Goal: Task Accomplishment & Management: Complete application form

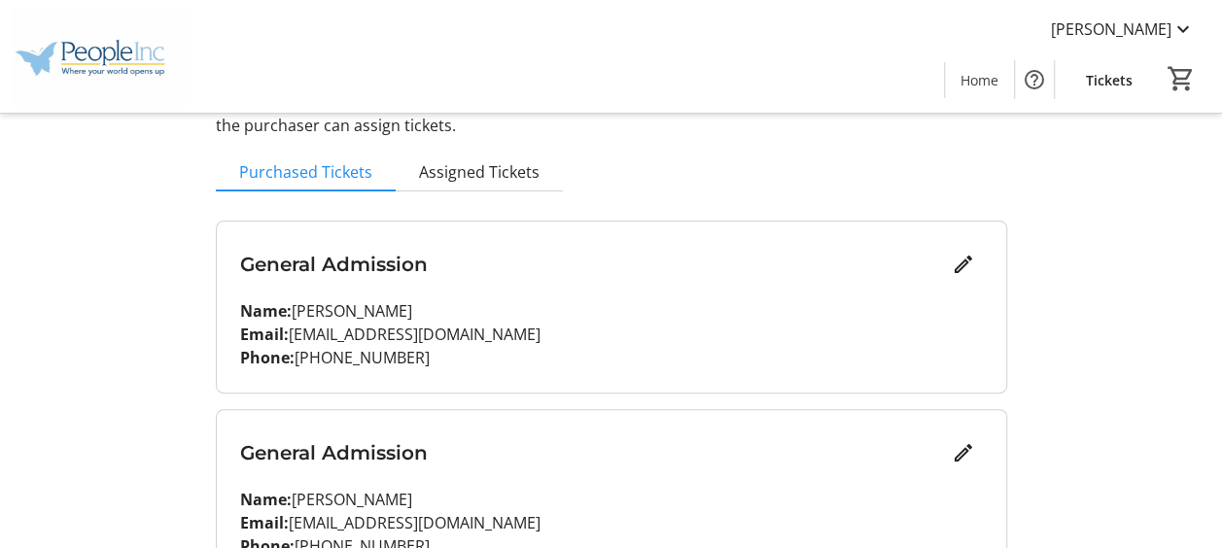
scroll to position [253, 0]
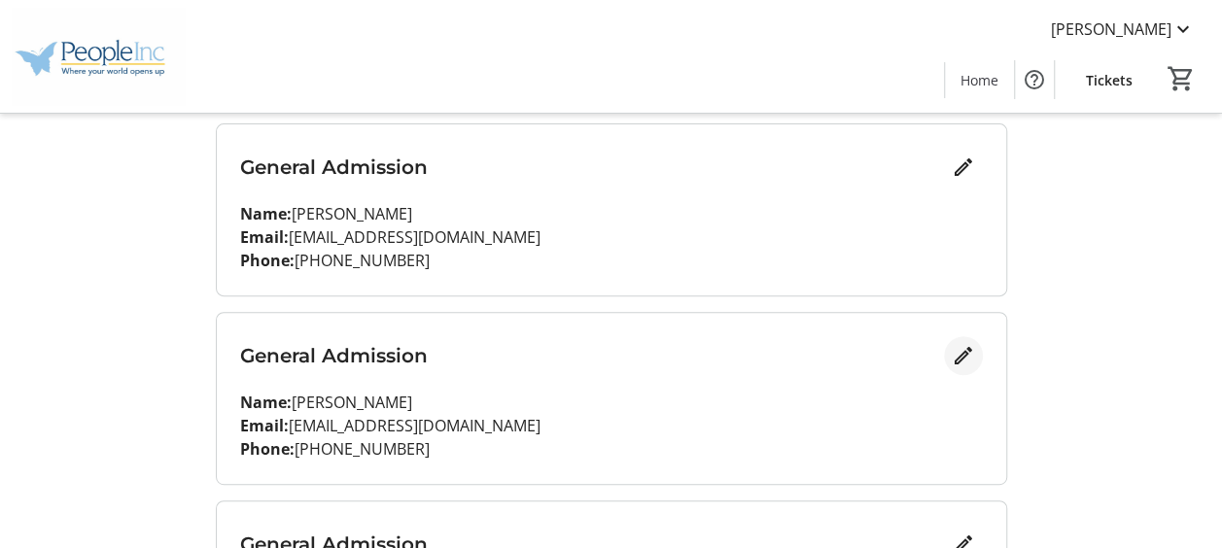
click at [962, 353] on mat-icon "Edit" at bounding box center [963, 355] width 23 height 23
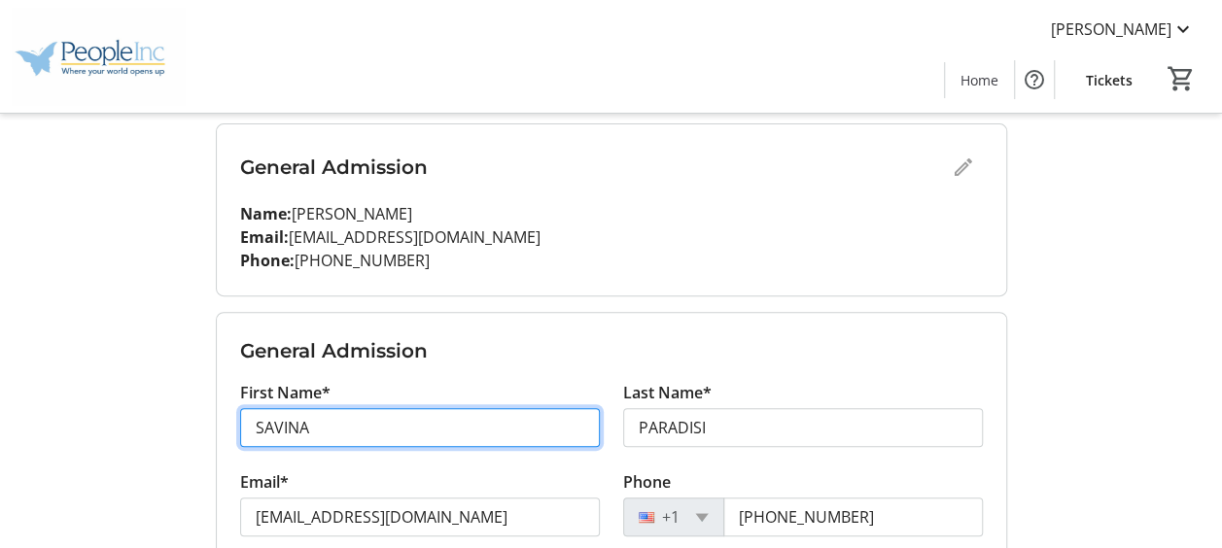
click at [481, 423] on input "SAVINA" at bounding box center [420, 427] width 360 height 39
type input "S"
type input "[PERSON_NAME]"
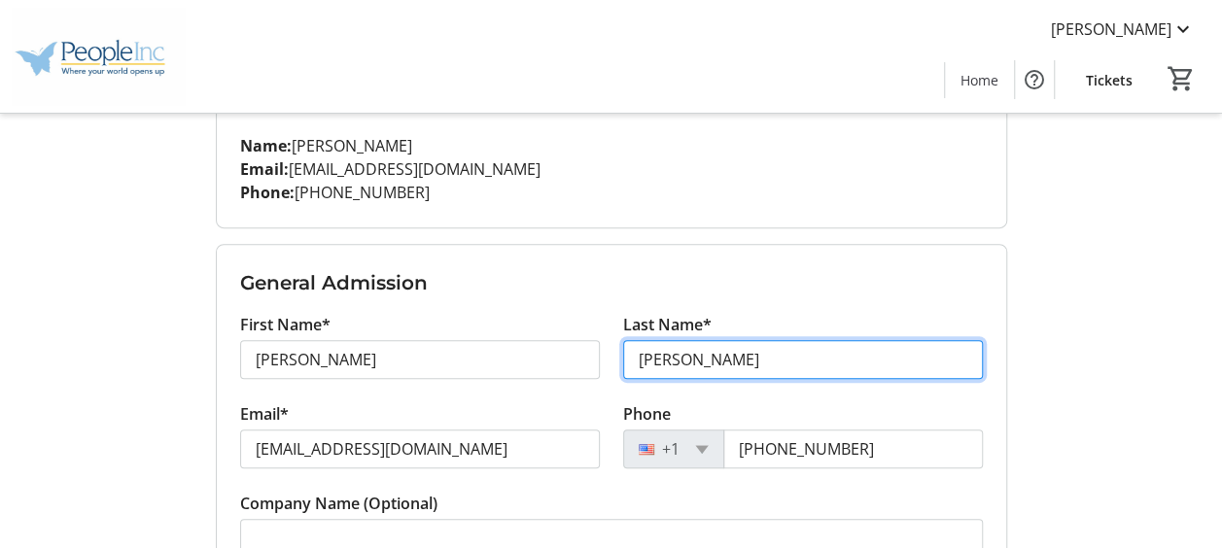
scroll to position [350, 0]
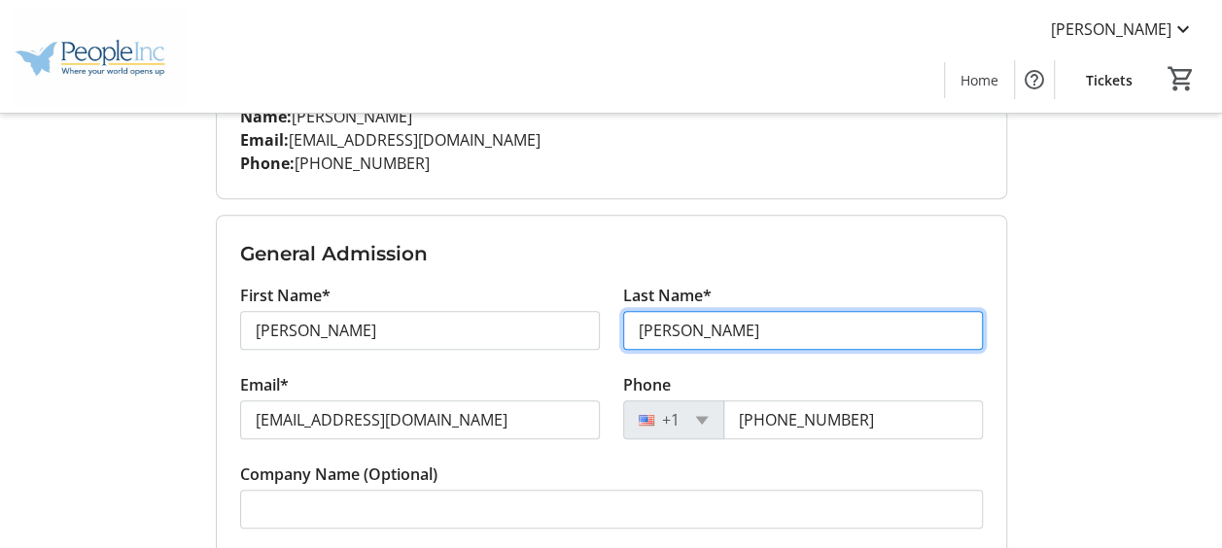
type input "[PERSON_NAME]"
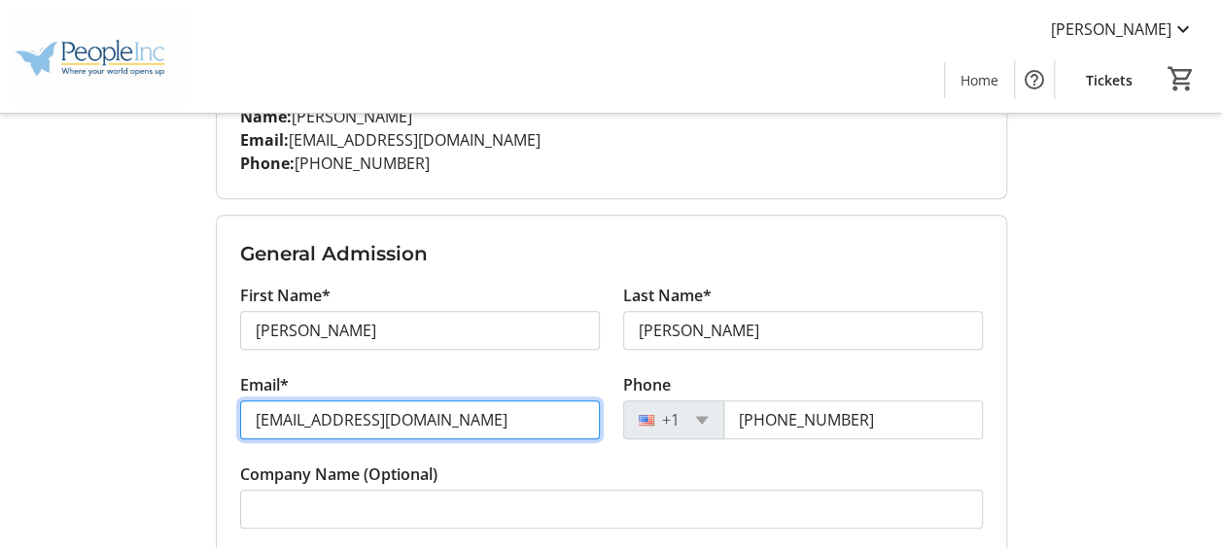
click at [484, 429] on input "[EMAIL_ADDRESS][DOMAIN_NAME]" at bounding box center [420, 420] width 360 height 39
type input "s"
type input "[EMAIL_ADDRESS][DOMAIN_NAME]"
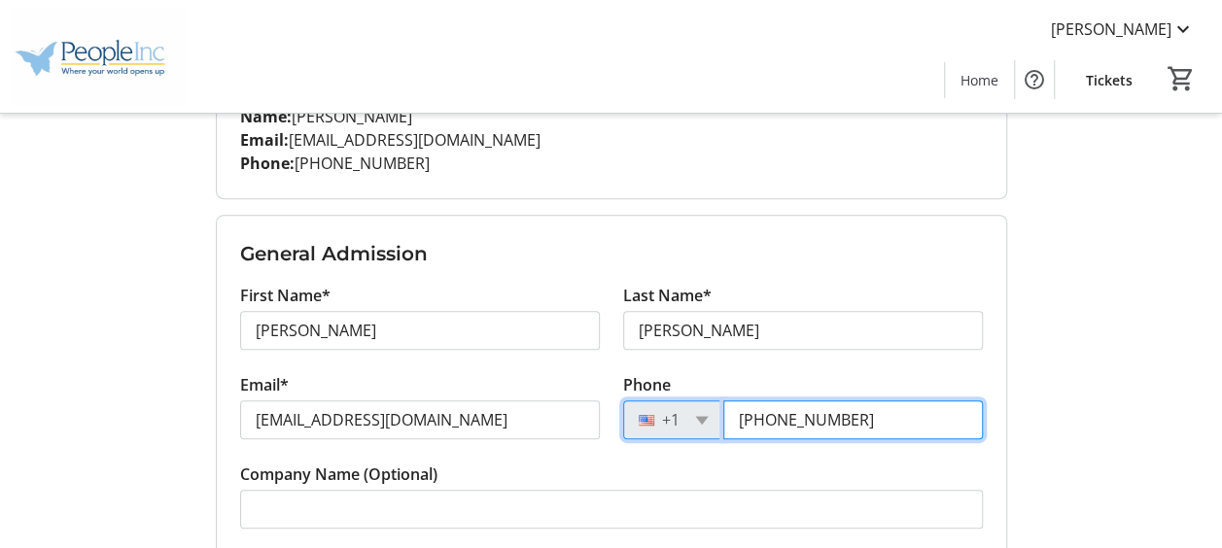
click at [855, 420] on input "[PHONE_NUMBER]" at bounding box center [853, 420] width 260 height 39
click at [855, 420] on input "(716)" at bounding box center [853, 420] width 260 height 39
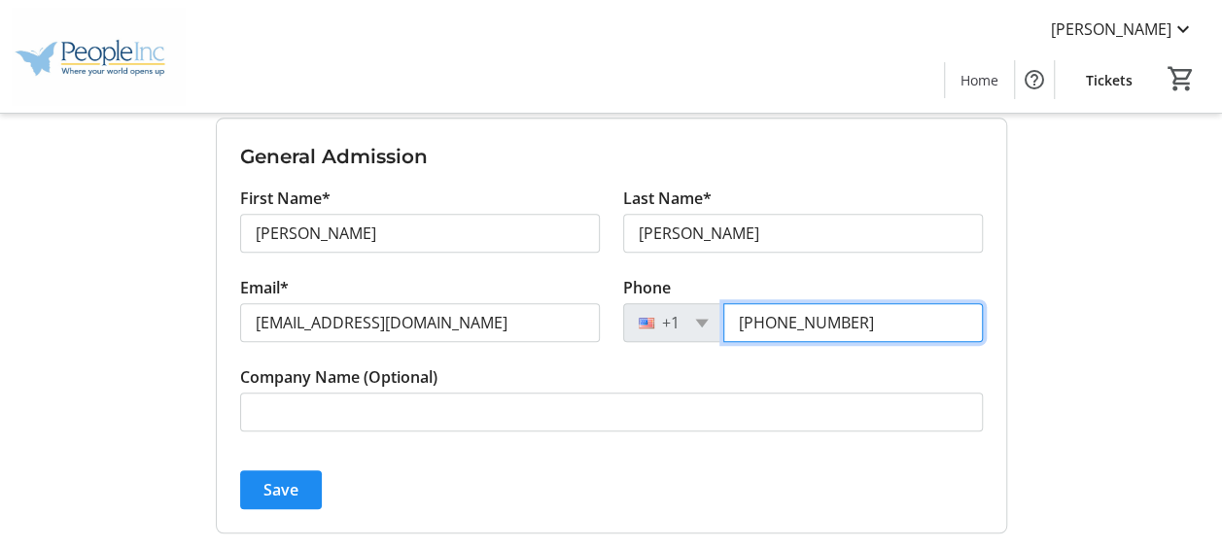
scroll to position [544, 0]
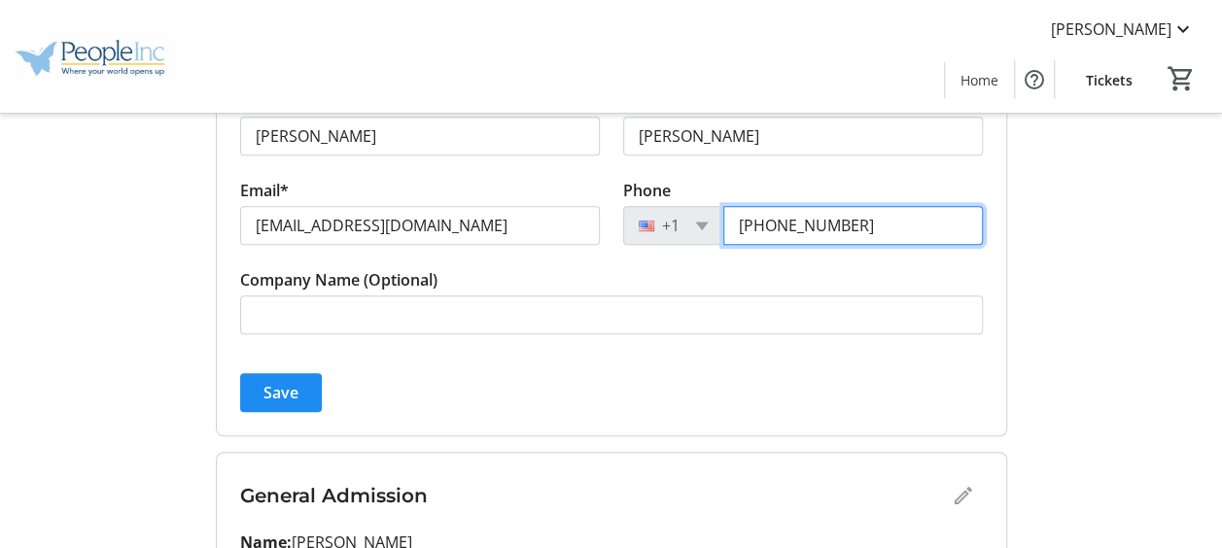
type input "[PHONE_NUMBER]"
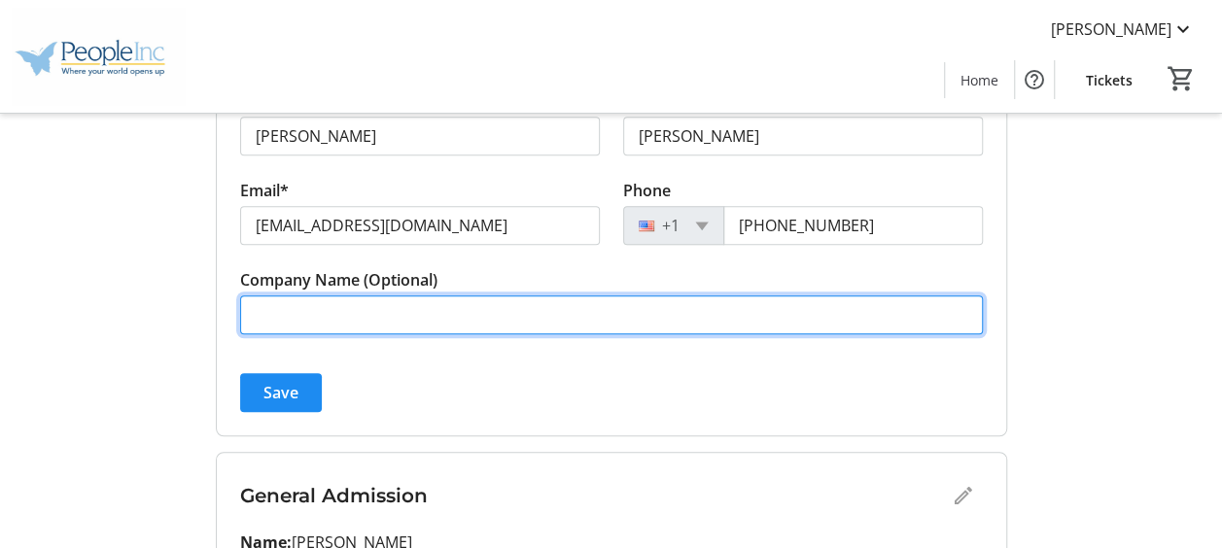
click at [498, 319] on input "Company Name (Optional)" at bounding box center [611, 315] width 743 height 39
type input "People Inc."
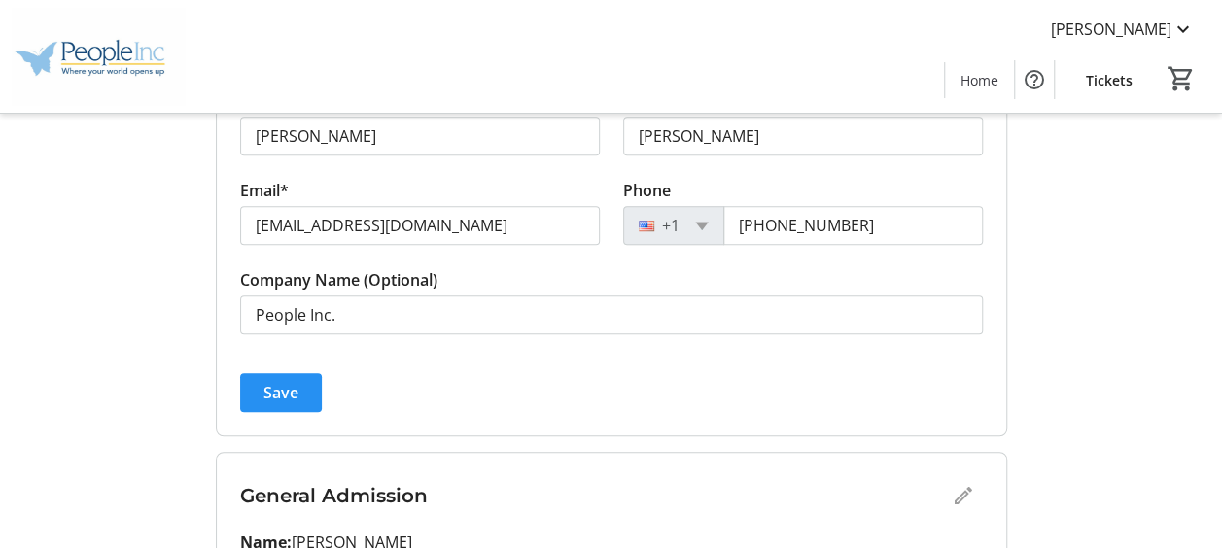
click at [292, 393] on span "Save" at bounding box center [280, 392] width 35 height 23
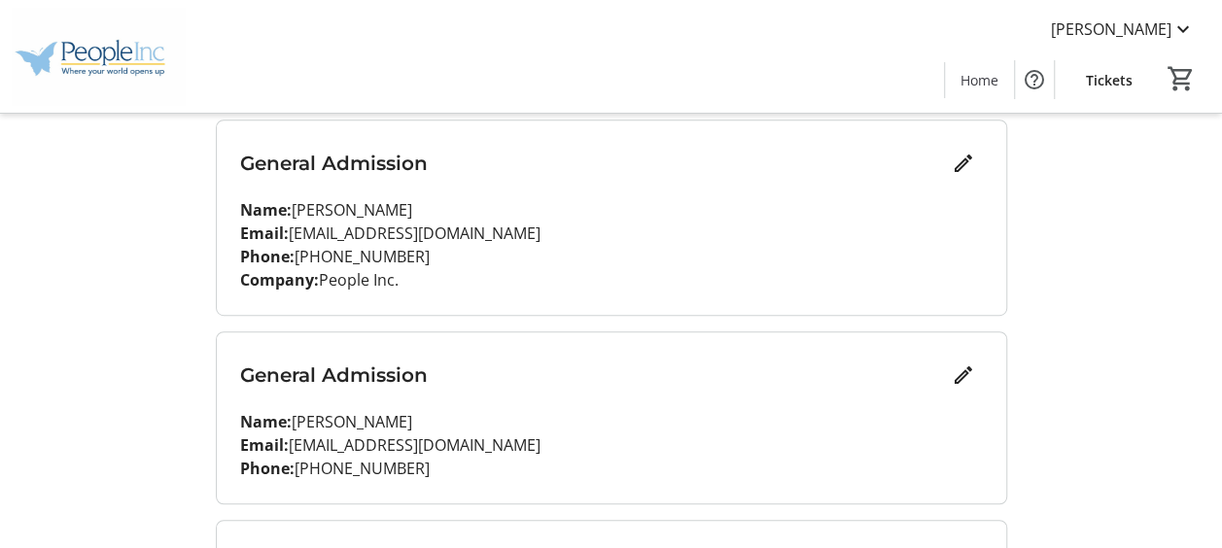
scroll to position [447, 0]
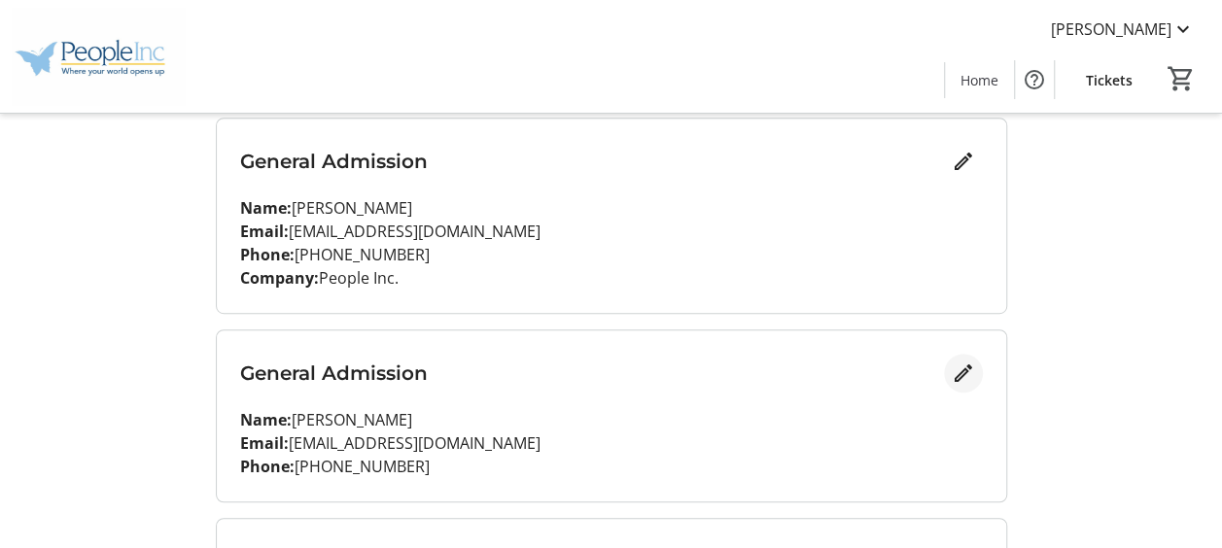
click at [971, 371] on mat-icon "Edit" at bounding box center [963, 373] width 23 height 23
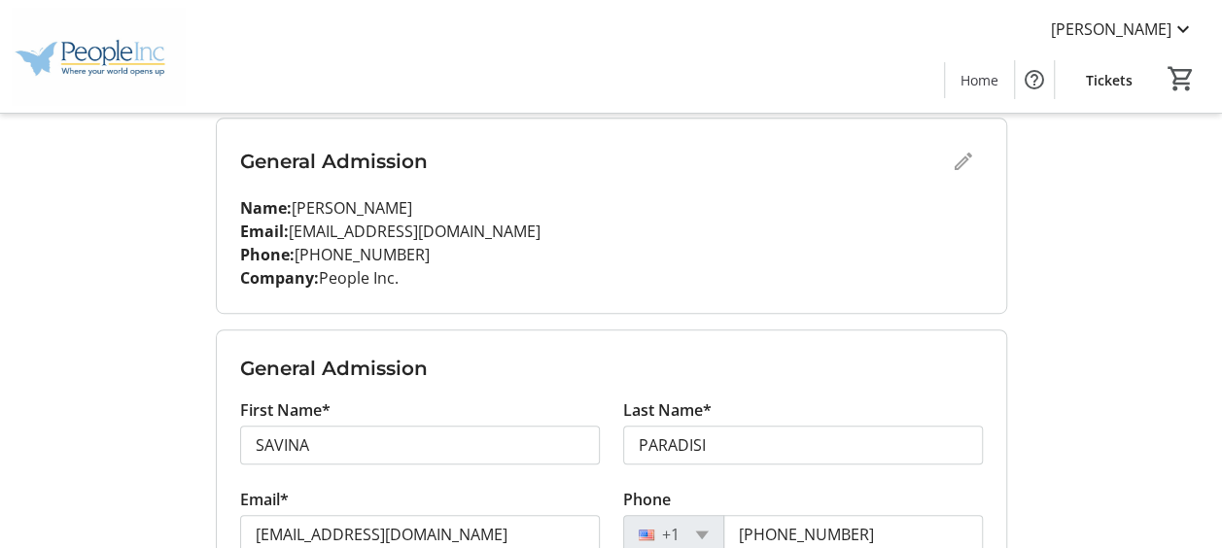
click at [481, 465] on tr-form-field "First Name* [PERSON_NAME]" at bounding box center [420, 443] width 360 height 89
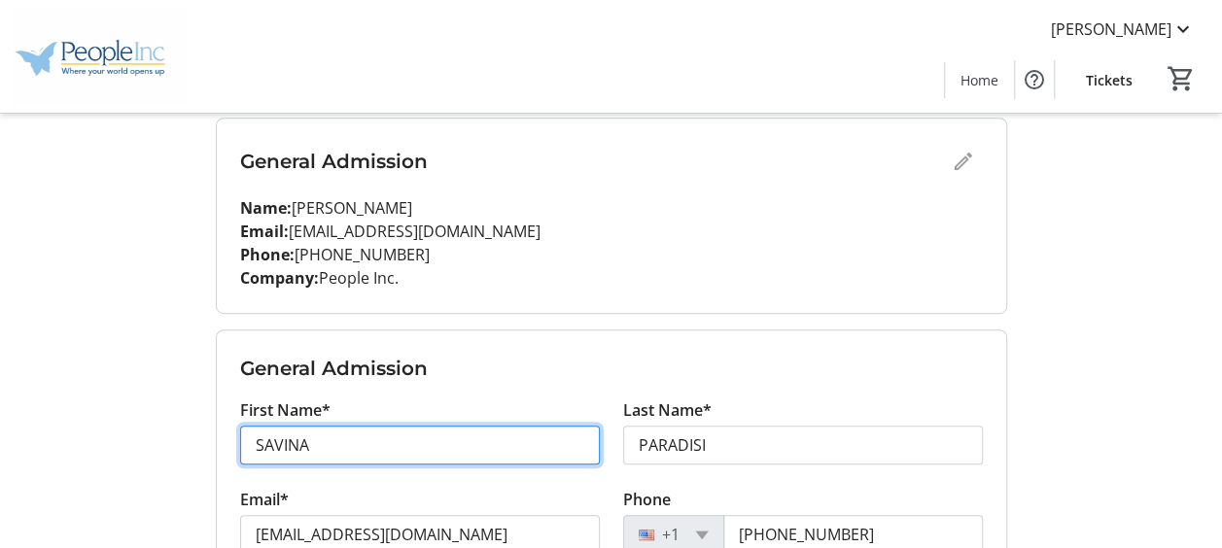
click at [481, 452] on input "SAVINA" at bounding box center [420, 445] width 360 height 39
type input "S"
type input "[PERSON_NAME]"
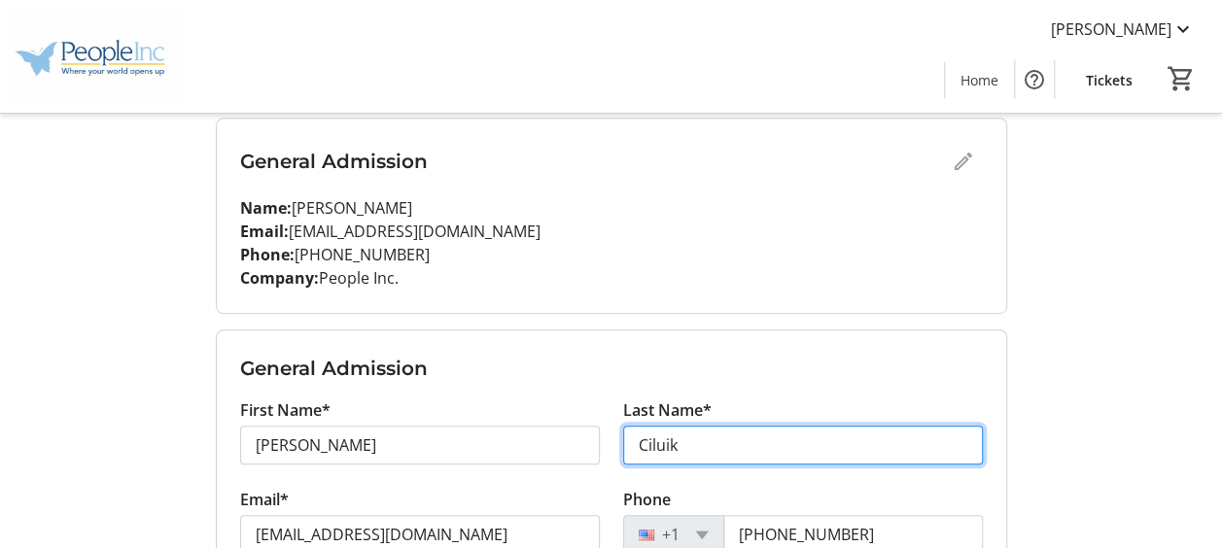
type input "Ciluik"
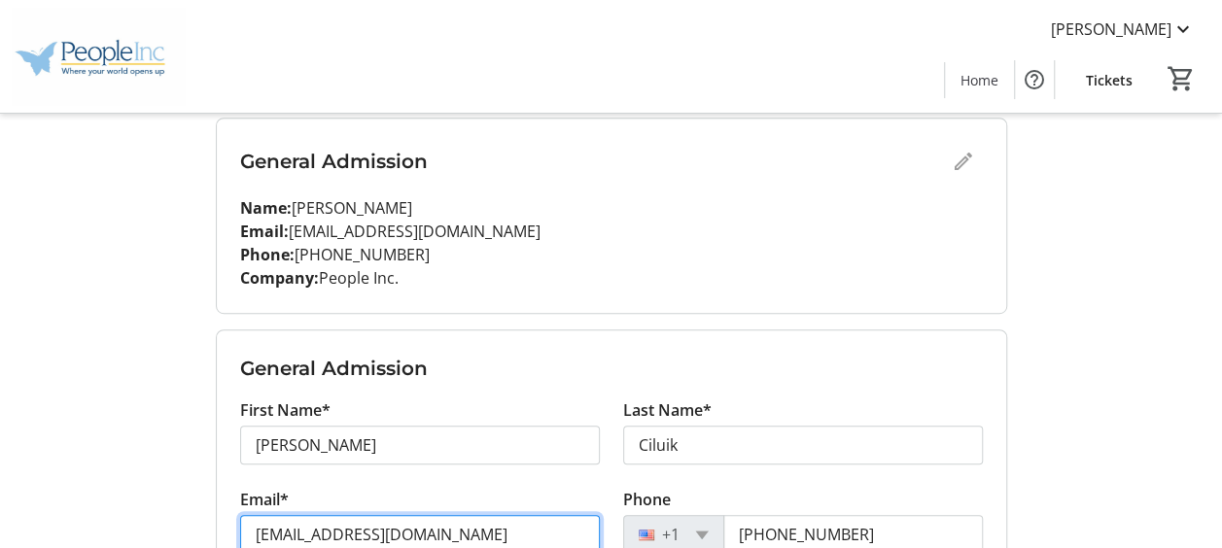
scroll to position [477, 0]
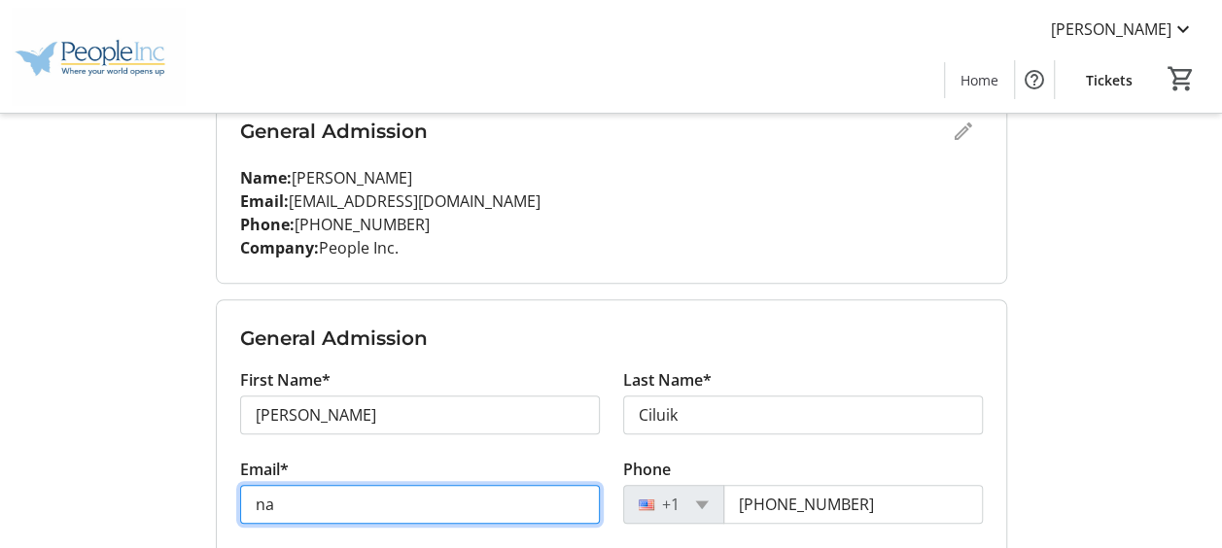
type input "n"
type input "[EMAIL_ADDRESS][DOMAIN_NAME]"
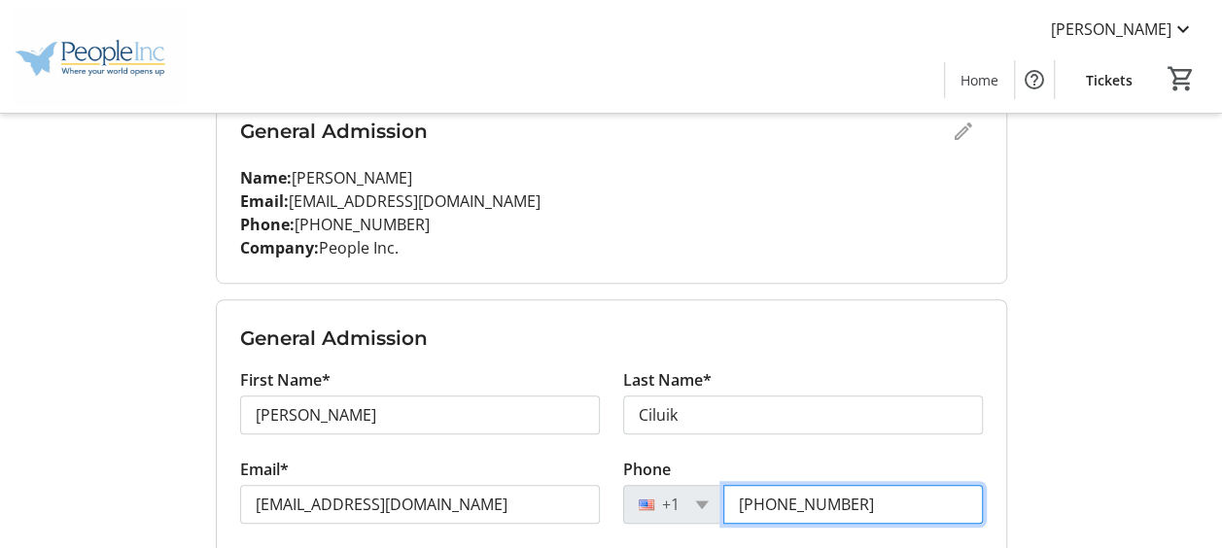
click at [906, 505] on input "[PHONE_NUMBER]" at bounding box center [853, 504] width 260 height 39
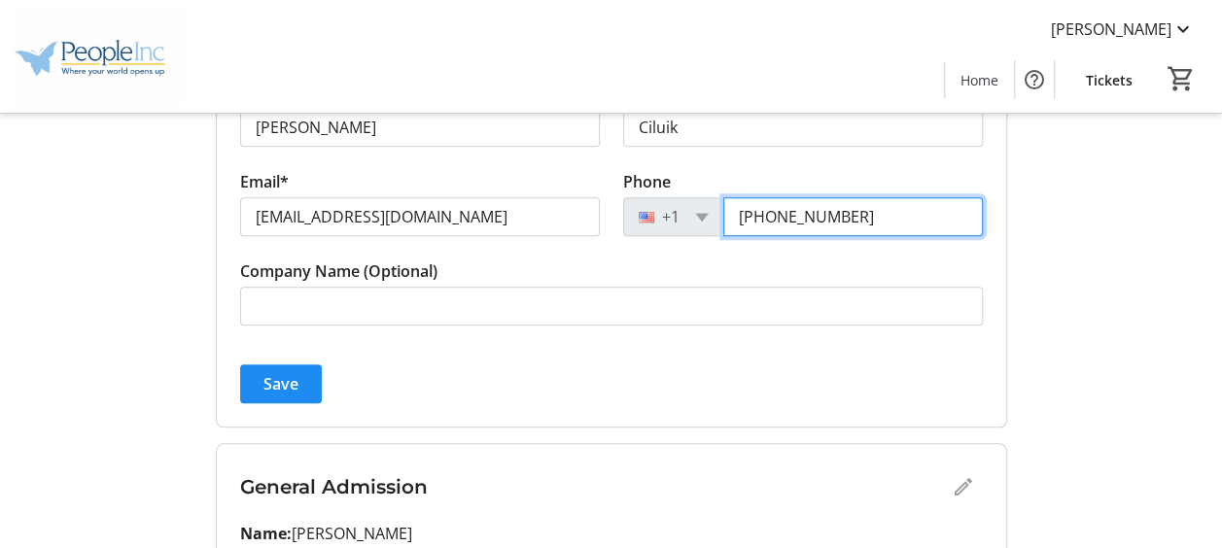
scroll to position [769, 0]
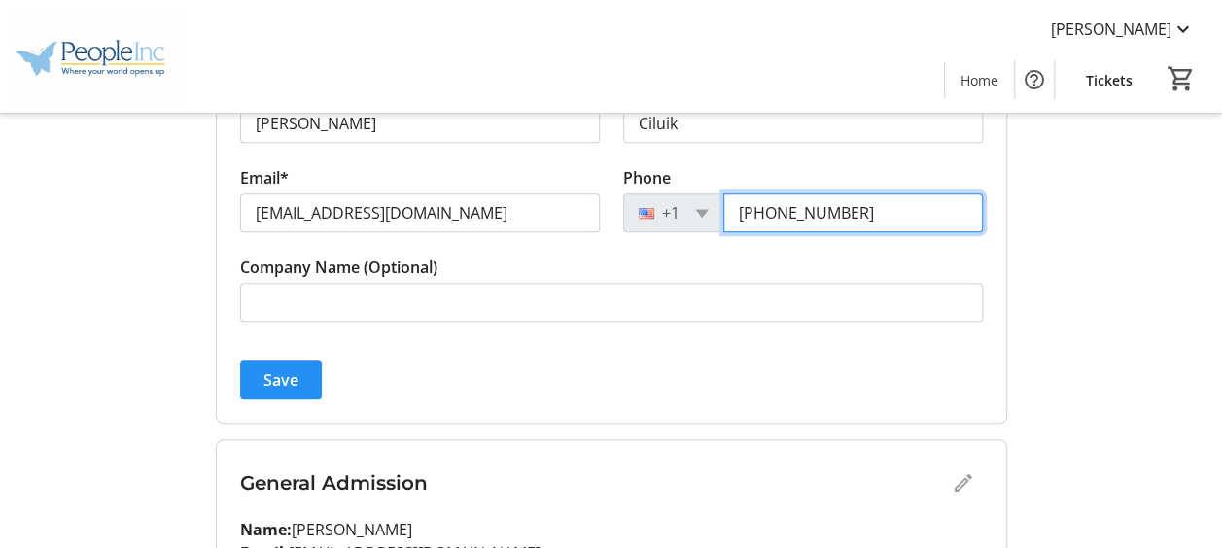
type input "[PHONE_NUMBER]"
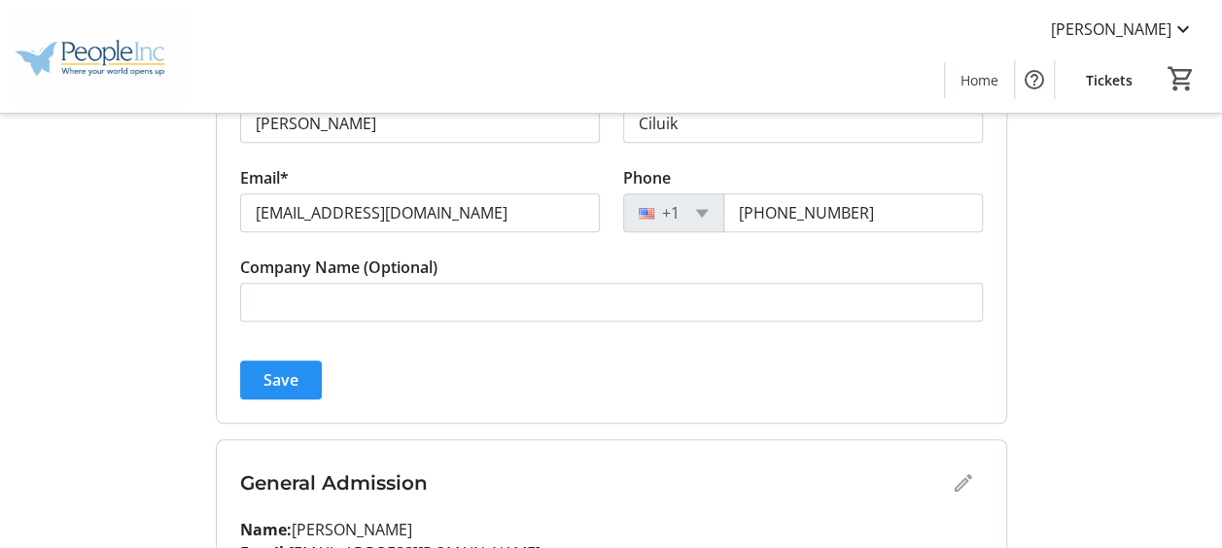
click at [271, 383] on span "Save" at bounding box center [280, 379] width 35 height 23
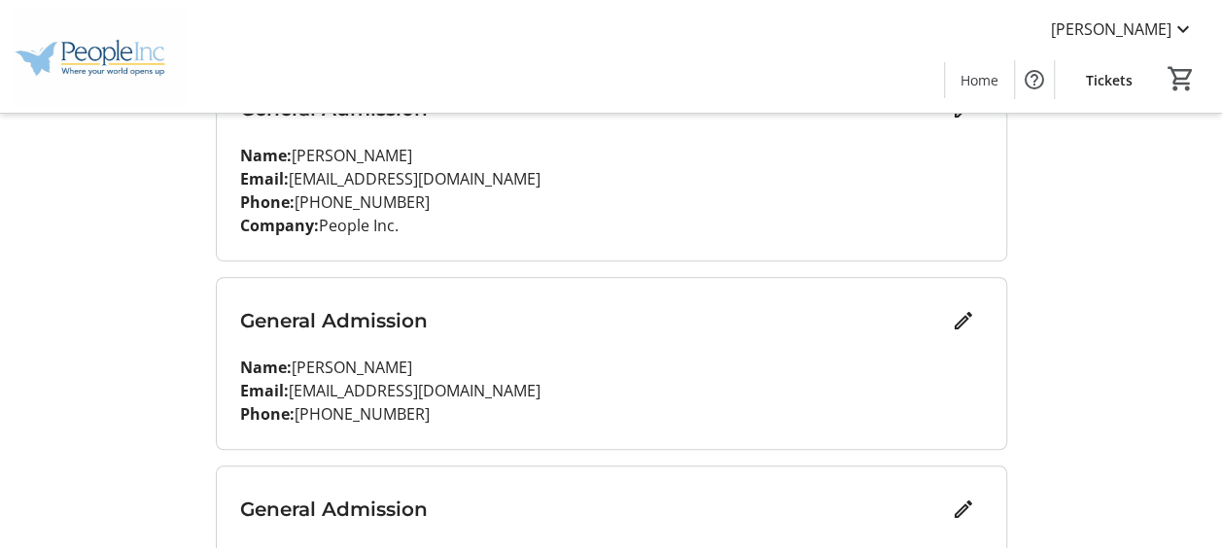
scroll to position [568, 0]
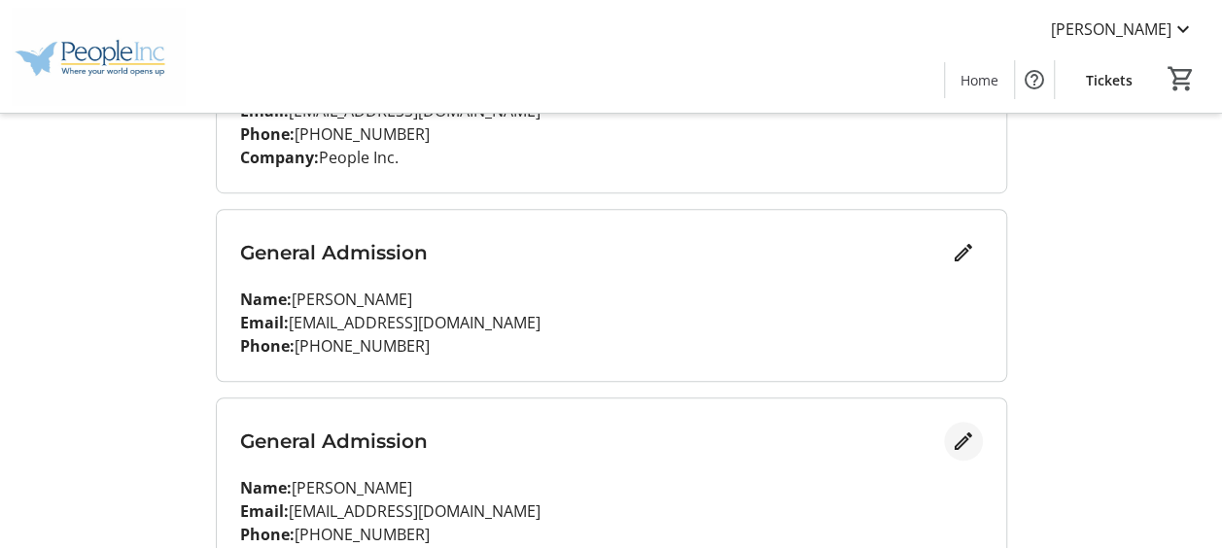
click at [963, 441] on mat-icon "Edit" at bounding box center [963, 441] width 23 height 23
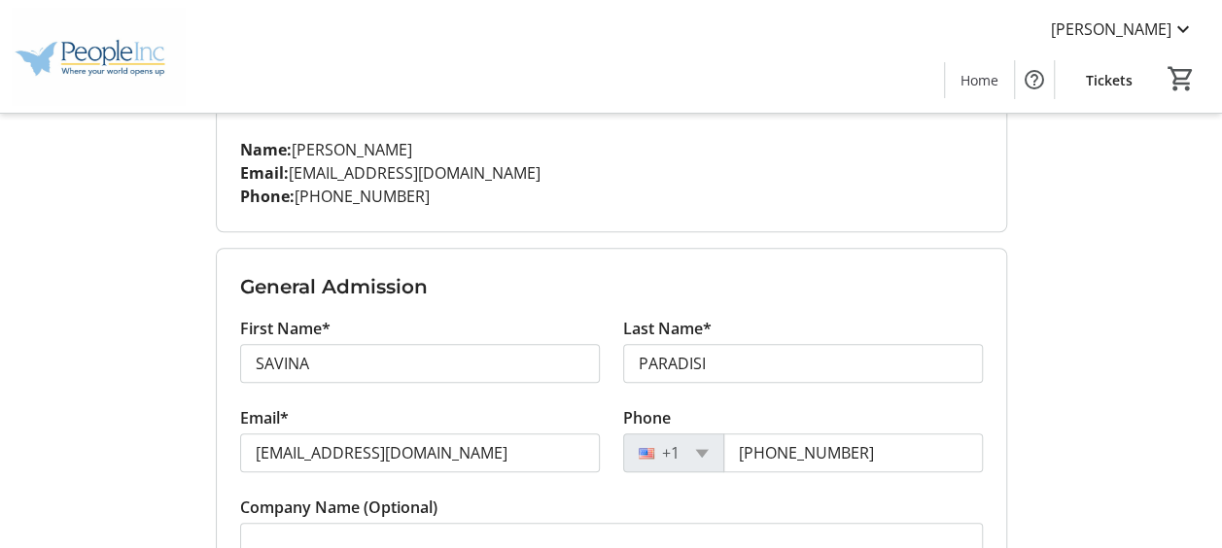
scroll to position [762, 0]
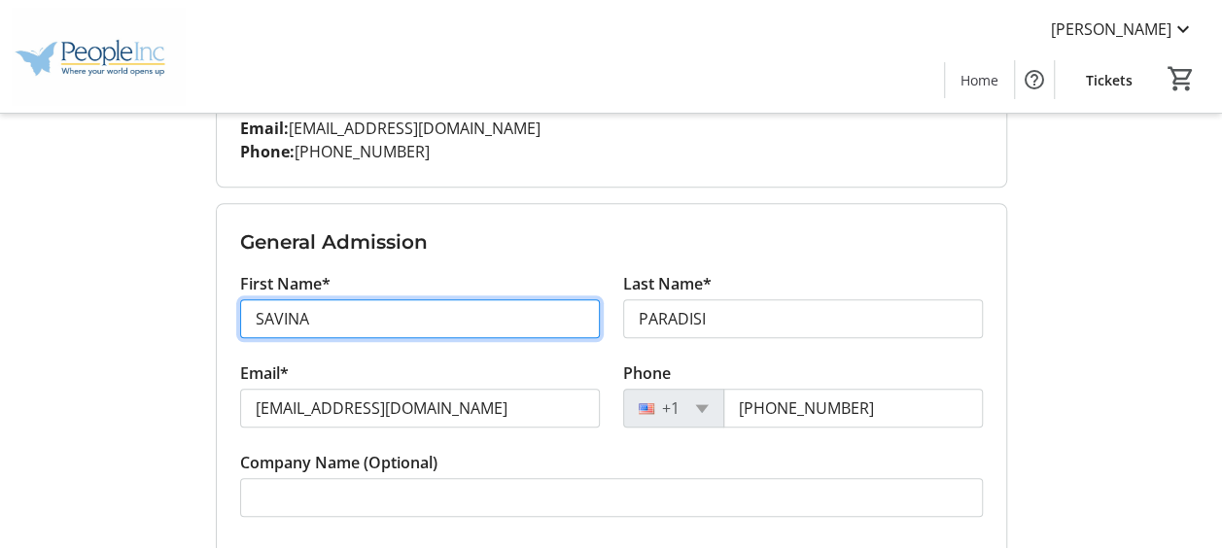
click at [416, 317] on input "SAVINA" at bounding box center [420, 318] width 360 height 39
type input "S"
type input "Malakai"
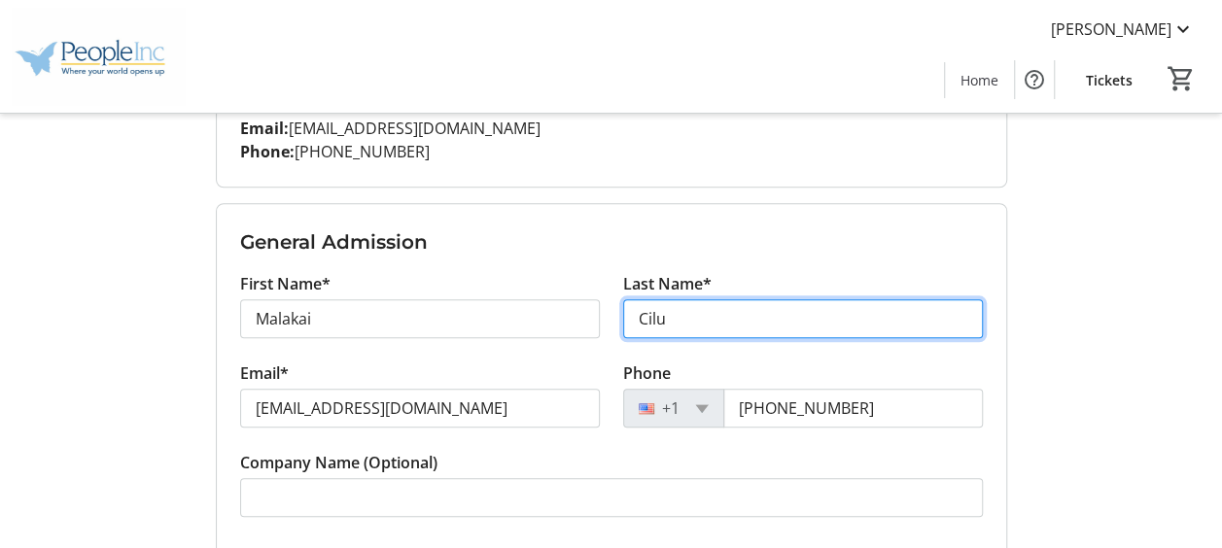
type input "Ciluik"
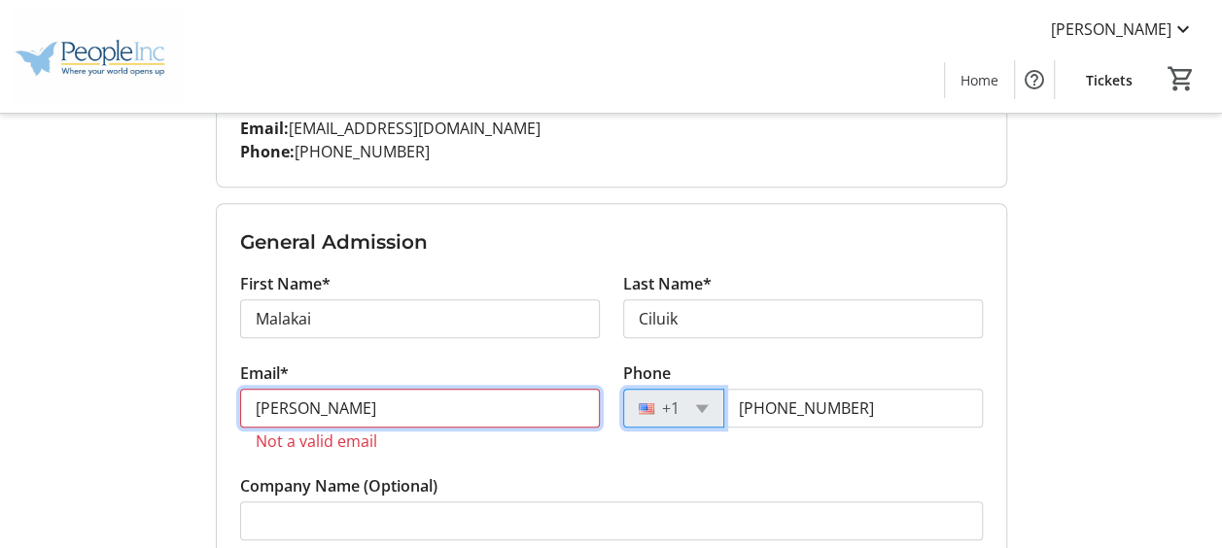
click at [291, 405] on input "[PERSON_NAME]" at bounding box center [420, 408] width 360 height 39
type input "[EMAIL_ADDRESS][DOMAIN_NAME]"
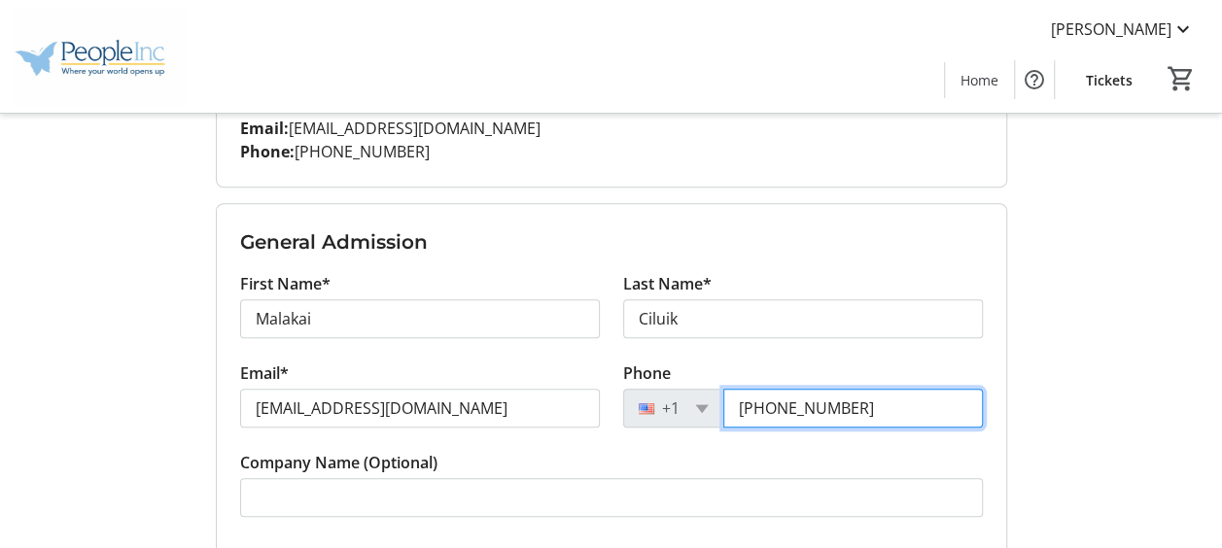
click at [867, 412] on input "[PHONE_NUMBER]" at bounding box center [853, 408] width 260 height 39
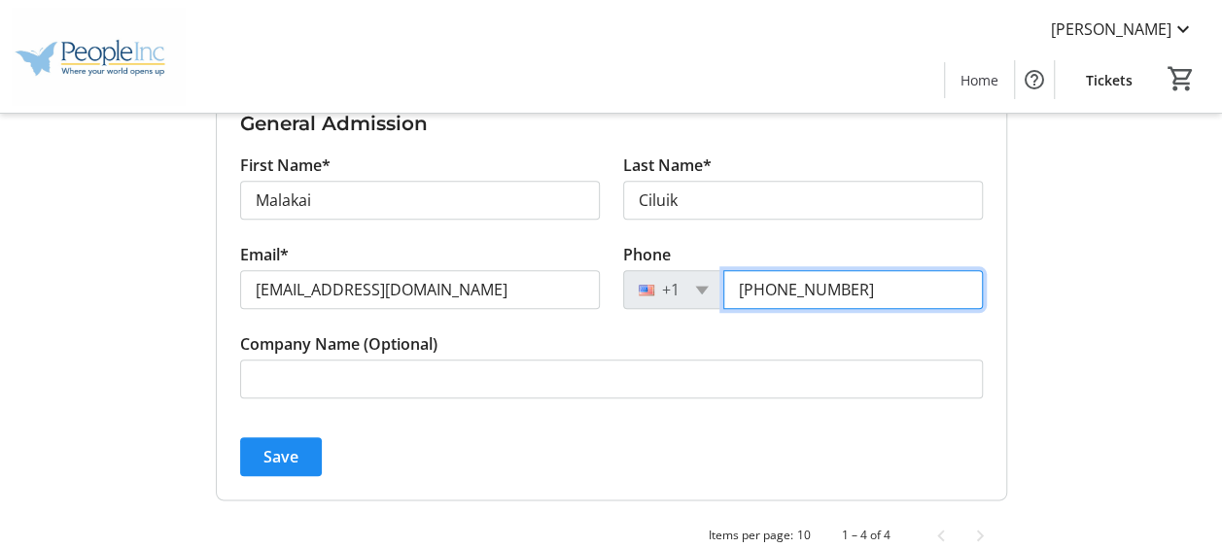
scroll to position [907, 0]
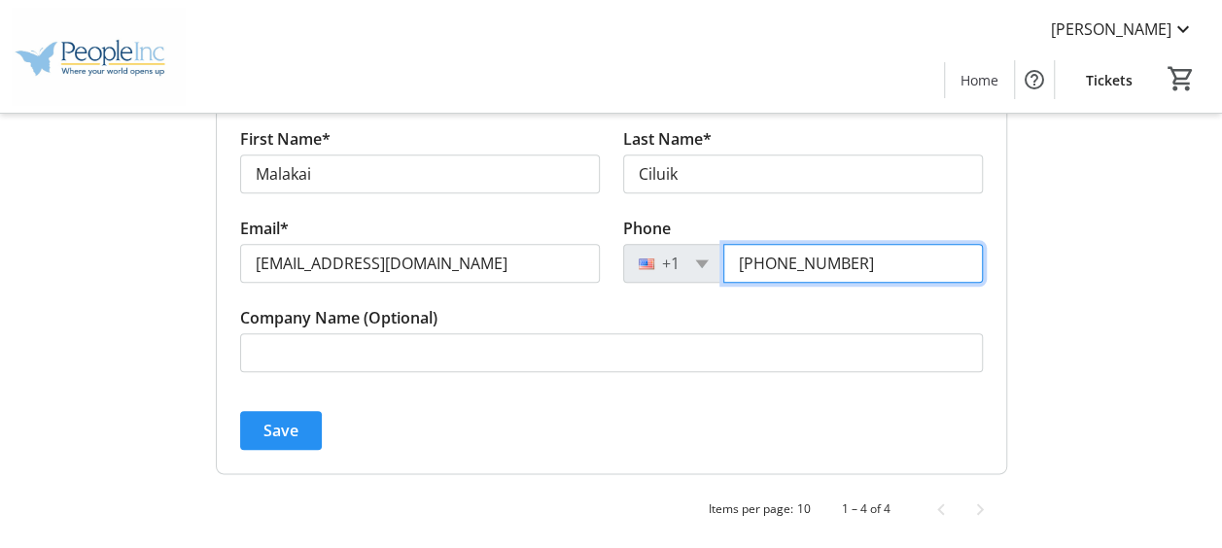
type input "[PHONE_NUMBER]"
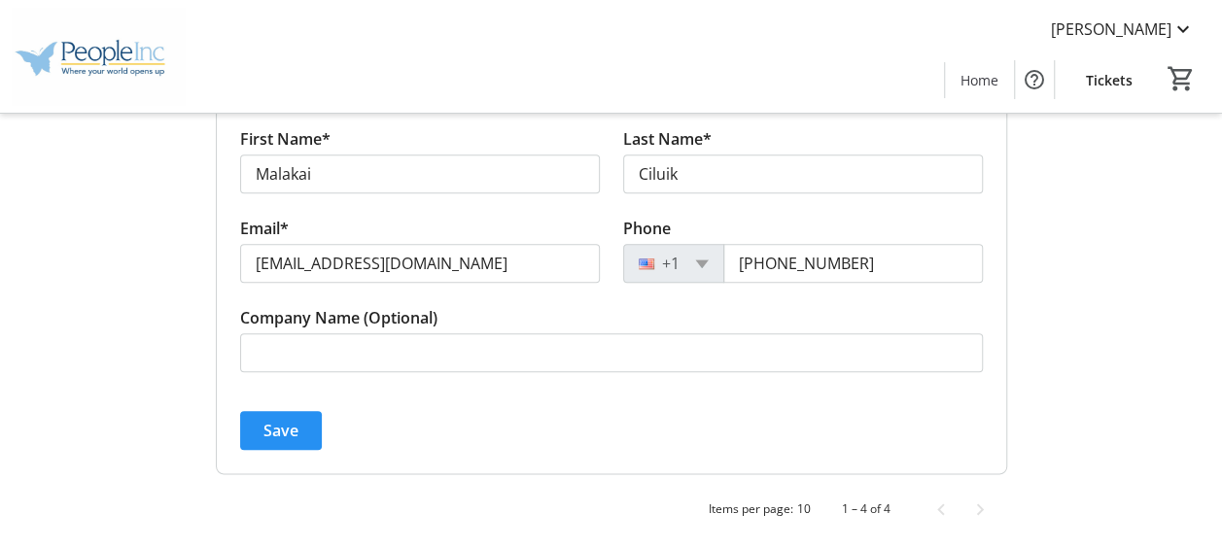
click at [287, 436] on span "Save" at bounding box center [280, 430] width 35 height 23
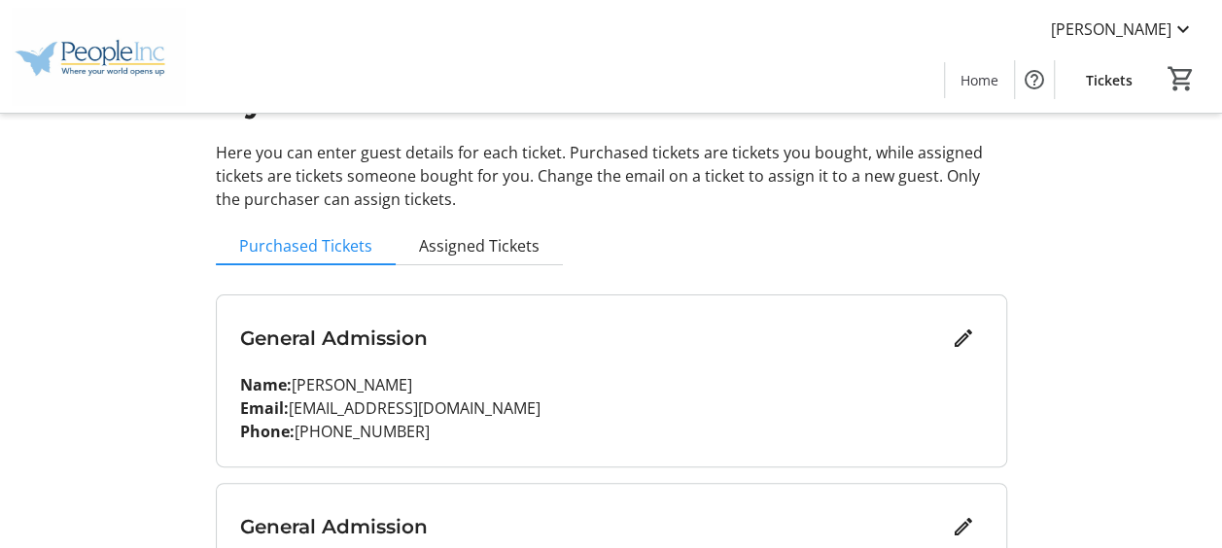
scroll to position [0, 0]
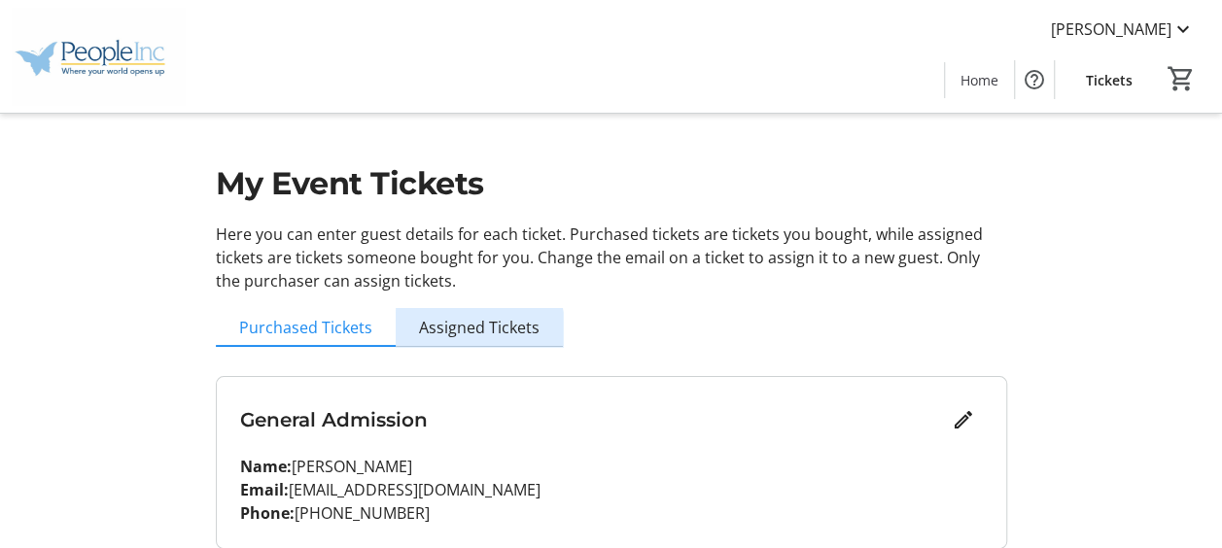
click at [476, 331] on span "Assigned Tickets" at bounding box center [479, 328] width 121 height 16
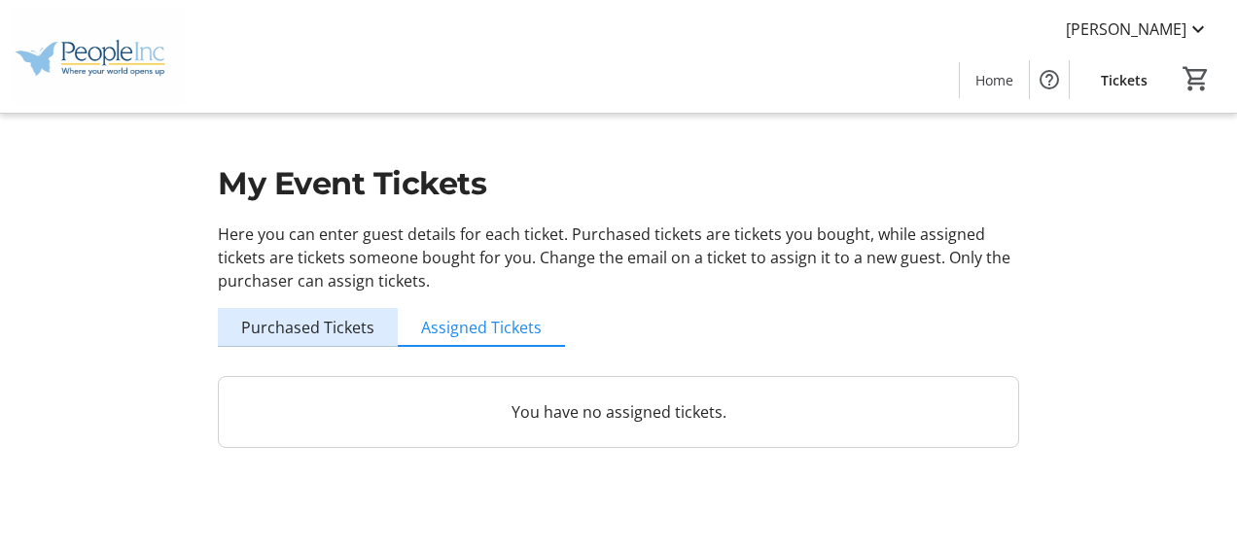
click at [352, 335] on span "Purchased Tickets" at bounding box center [307, 328] width 133 height 16
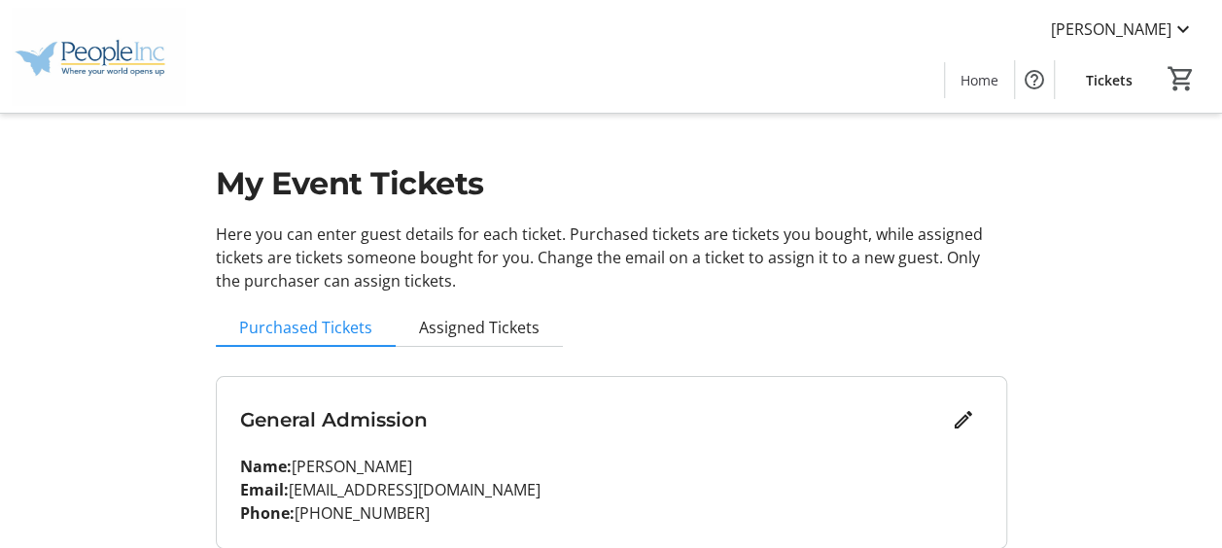
click at [1121, 72] on span "Tickets" at bounding box center [1109, 80] width 47 height 20
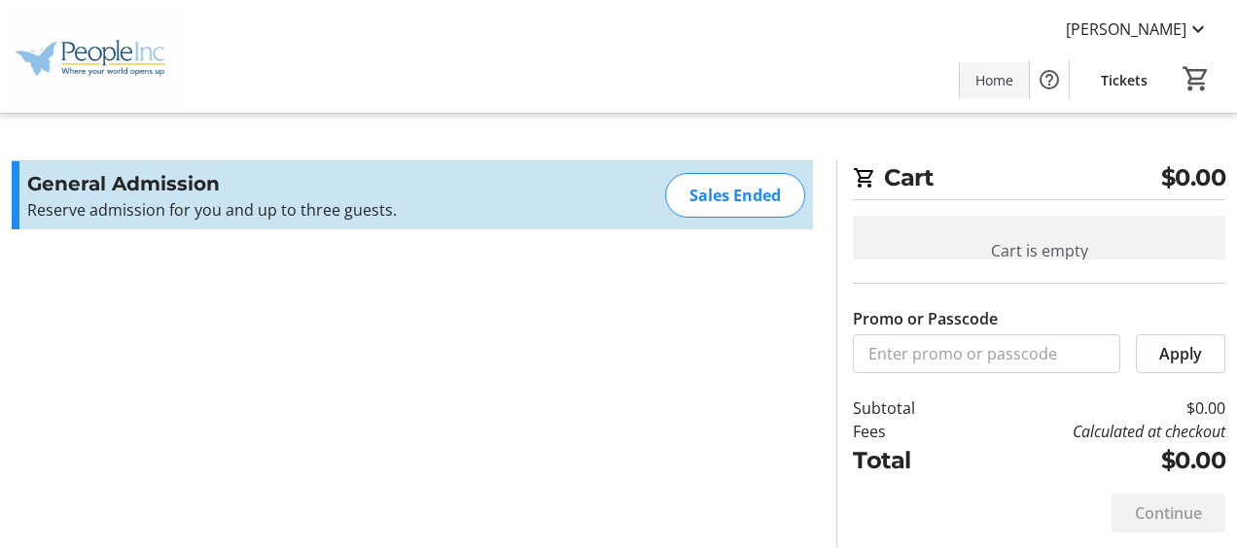
click at [987, 87] on span "Home" at bounding box center [994, 80] width 38 height 20
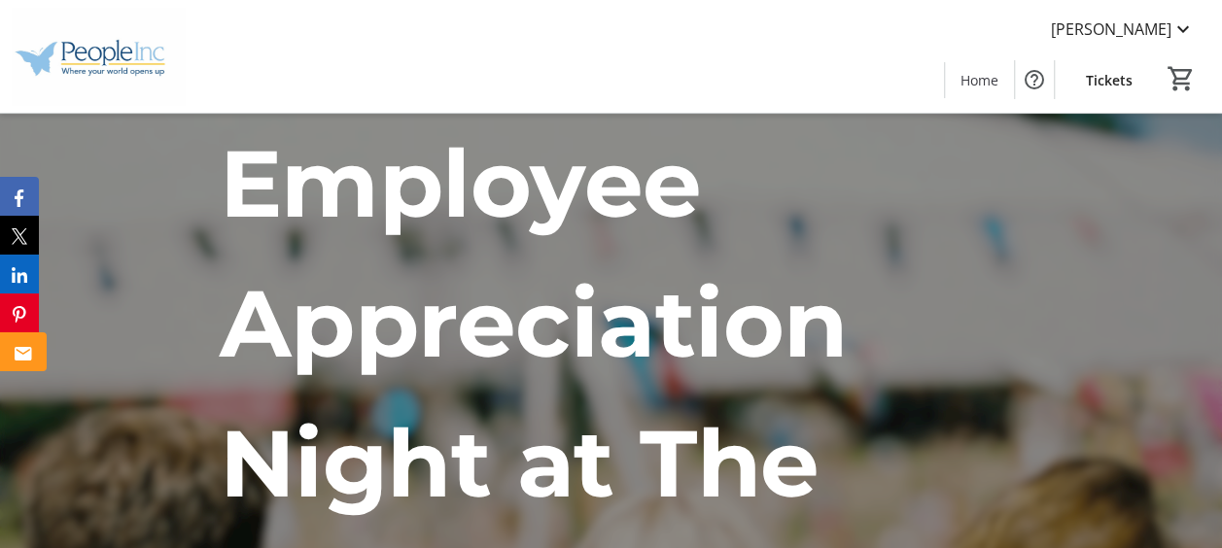
click at [31, 354] on button "Email" at bounding box center [23, 351] width 47 height 39
click at [1103, 82] on span "Tickets" at bounding box center [1109, 80] width 47 height 20
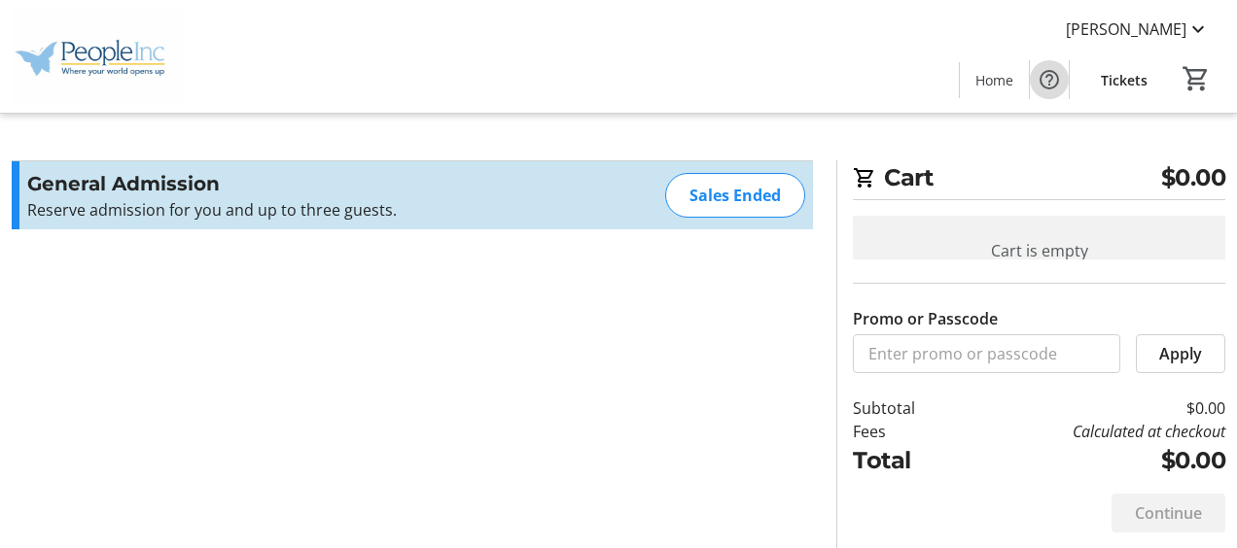
click at [1059, 84] on mat-icon "Help" at bounding box center [1048, 79] width 23 height 23
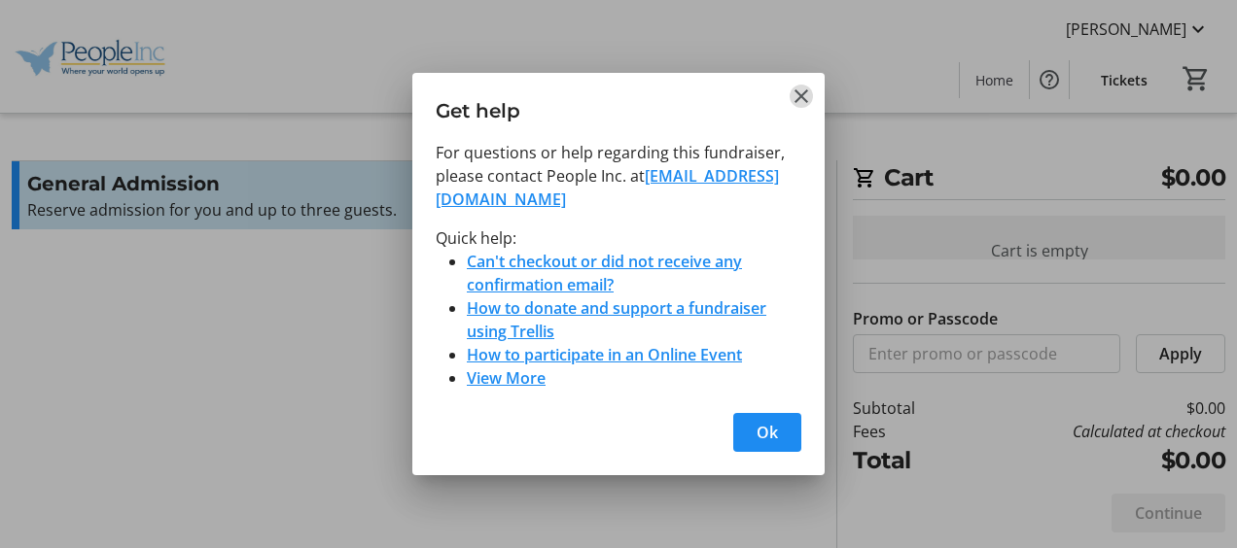
click at [795, 92] on mat-icon "Close" at bounding box center [800, 96] width 23 height 23
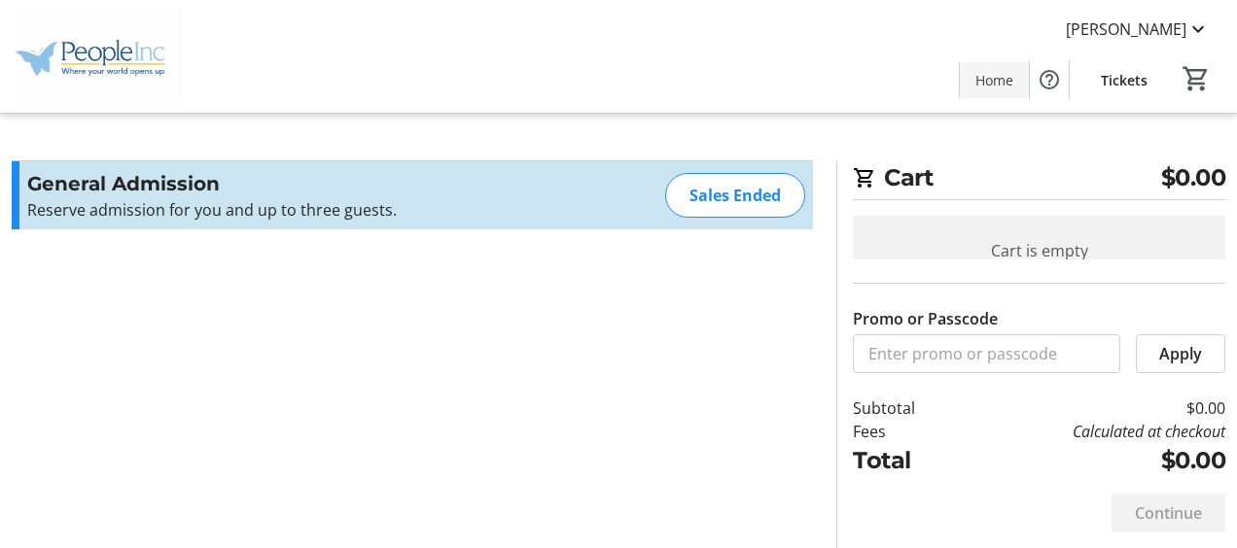
click at [993, 77] on span "Home" at bounding box center [994, 80] width 38 height 20
